Goal: Information Seeking & Learning: Find specific fact

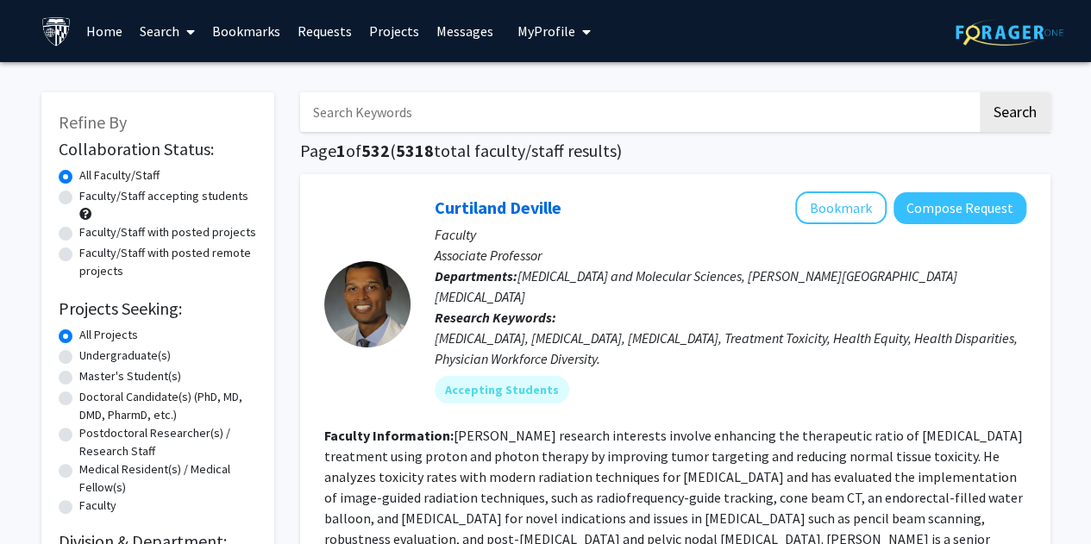
click at [347, 117] on input "Search Keywords" at bounding box center [638, 112] width 677 height 40
click at [980, 92] on button "Search" at bounding box center [1015, 112] width 71 height 40
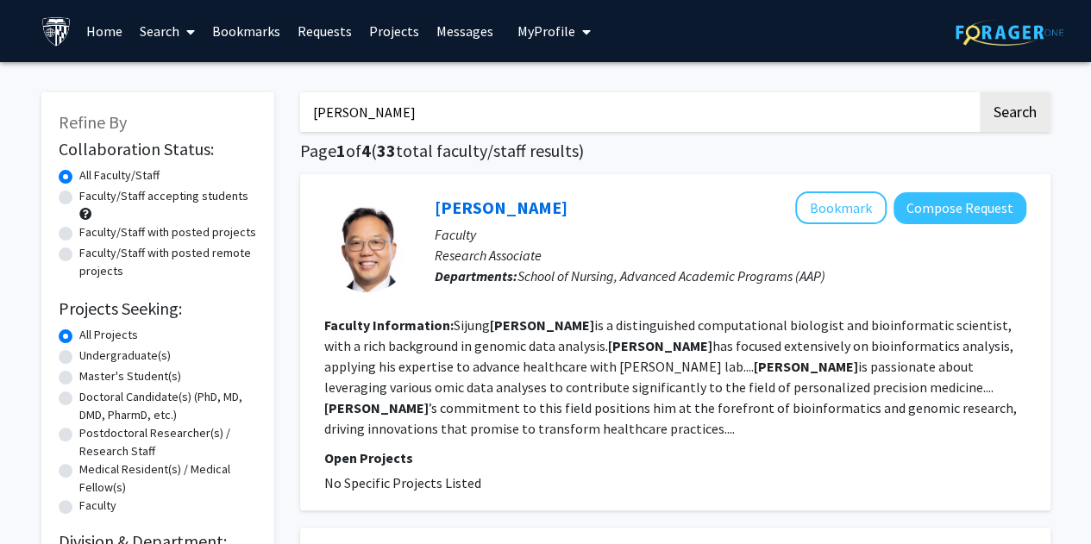
type input "[PERSON_NAME]"
click at [980, 92] on button "Search" at bounding box center [1015, 112] width 71 height 40
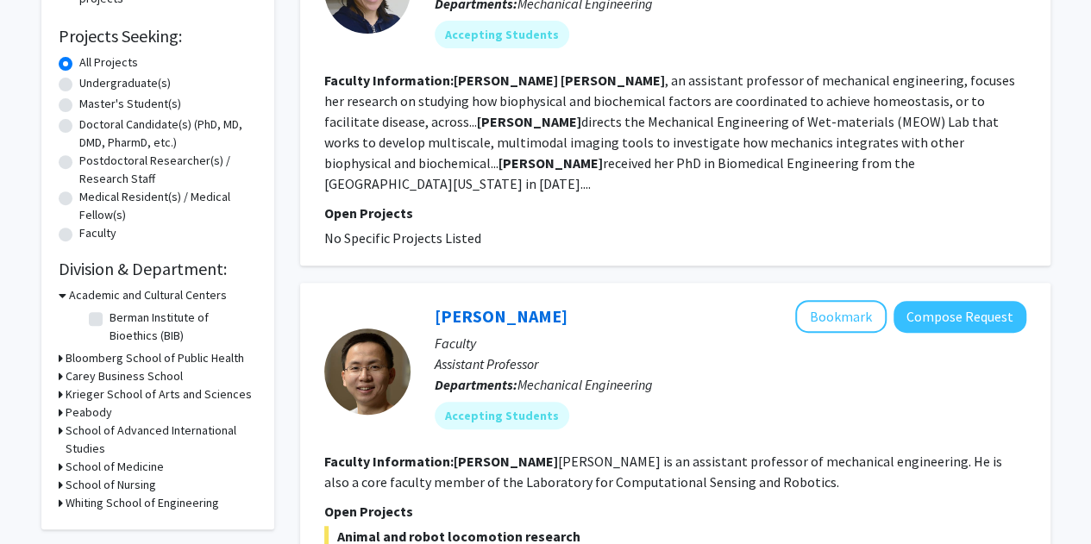
scroll to position [271, 0]
